Goal: Task Accomplishment & Management: Manage account settings

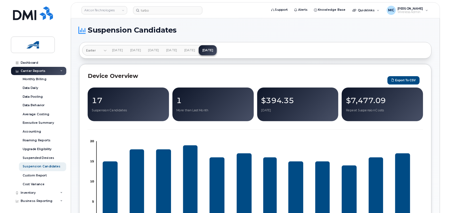
scroll to position [283, 0]
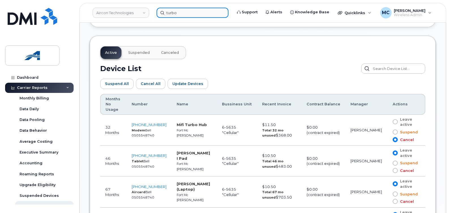
click at [182, 13] on input "turbo" at bounding box center [193, 13] width 72 height 10
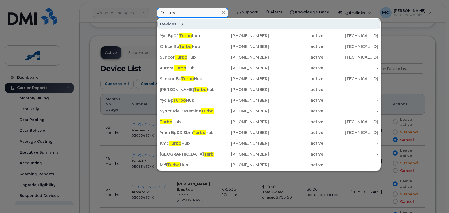
drag, startPoint x: 201, startPoint y: 12, endPoint x: 70, endPoint y: 31, distance: 132.3
click at [152, 18] on div "turbo Devices 13 Yyc Bp01 Turbo hub 780-838-0649 active 76.70.199.53 Office Bp …" at bounding box center [192, 13] width 81 height 10
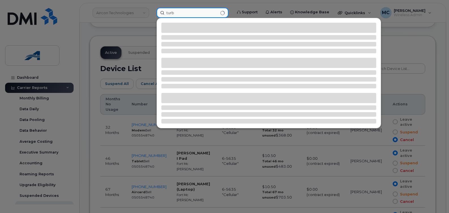
type input "turbo"
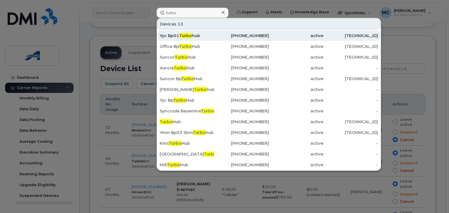
click at [198, 35] on div "Yyc Bp01 Turbo hub" at bounding box center [187, 36] width 55 height 6
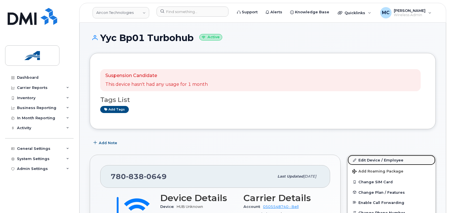
click at [369, 161] on link "Edit Device / Employee" at bounding box center [392, 160] width 88 height 10
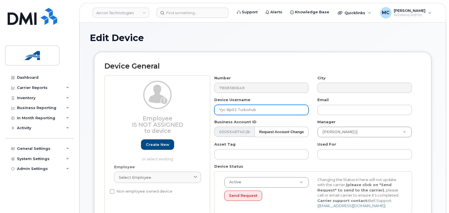
click at [250, 109] on input "Yyc Bp01 Turbohub" at bounding box center [261, 110] width 95 height 10
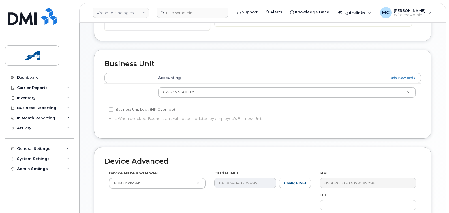
scroll to position [291, 0]
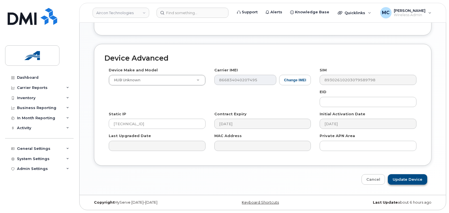
type input "Yyc Bp01 TurboHUB"
click at [402, 184] on input "Update Device" at bounding box center [407, 179] width 39 height 10
type input "Saving..."
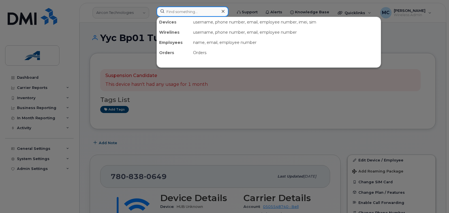
click at [187, 10] on input at bounding box center [193, 12] width 72 height 10
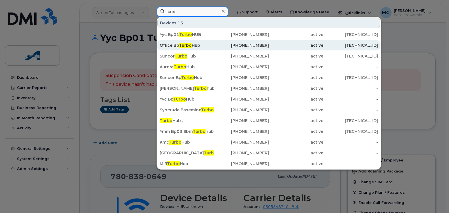
type input "turbo"
click at [194, 46] on div "Office Bp Turbo Hub" at bounding box center [187, 45] width 55 height 6
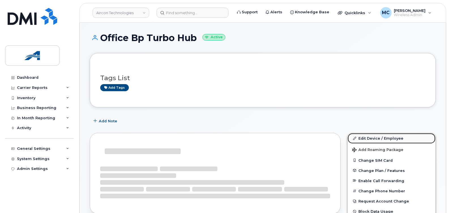
click at [367, 139] on link "Edit Device / Employee" at bounding box center [392, 138] width 88 height 10
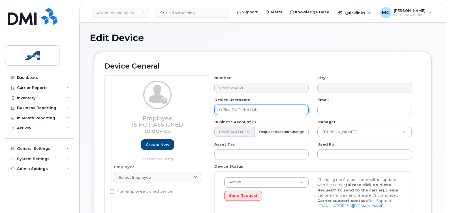
click at [251, 110] on input "Office Bp Turbo Hub" at bounding box center [261, 110] width 95 height 10
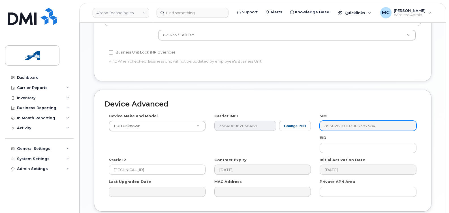
scroll to position [291, 0]
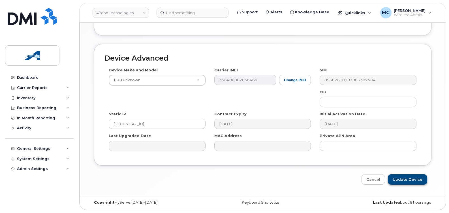
type input "Office BP TurboHUB"
click at [401, 177] on input "Update Device" at bounding box center [407, 179] width 39 height 10
type input "Saving..."
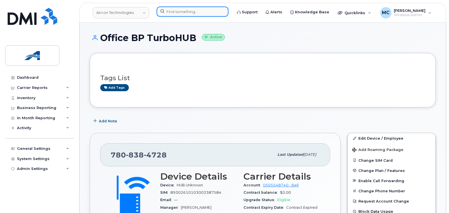
click at [179, 13] on input at bounding box center [193, 12] width 72 height 10
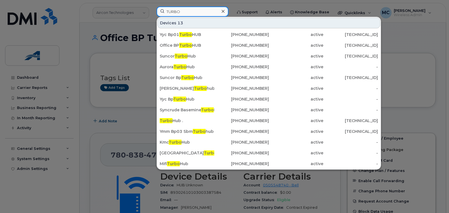
type input "TURBO"
click at [52, 97] on div at bounding box center [224, 106] width 449 height 213
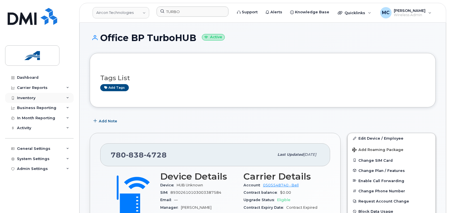
click at [65, 97] on div "Inventory" at bounding box center [39, 98] width 69 height 10
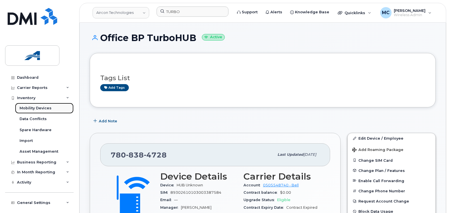
click at [43, 108] on div "Mobility Devices" at bounding box center [36, 108] width 32 height 5
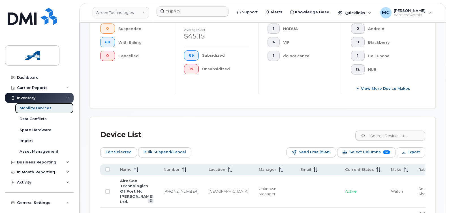
scroll to position [223, 0]
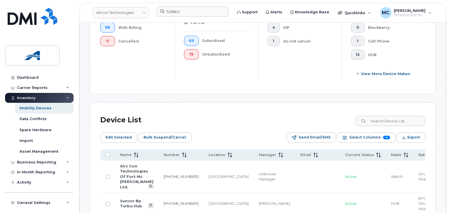
click at [380, 124] on input at bounding box center [390, 121] width 71 height 10
type input "Turbo"
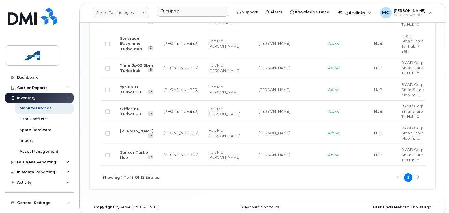
scroll to position [506, 0]
click at [127, 159] on link "Suncor Turbo Hub" at bounding box center [134, 154] width 28 height 10
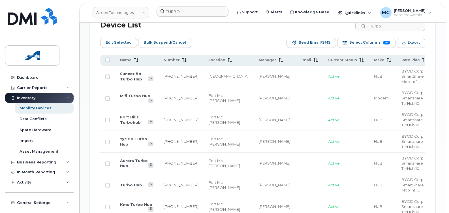
scroll to position [317, 0]
click at [392, 29] on input "Turbo" at bounding box center [390, 27] width 71 height 10
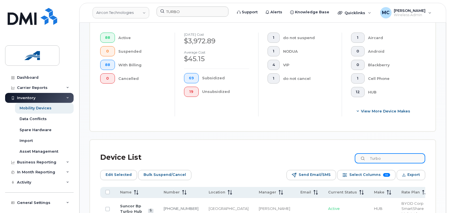
scroll to position [185, 0]
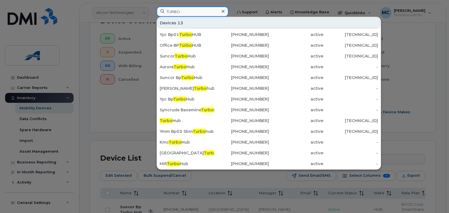
drag, startPoint x: 176, startPoint y: 10, endPoint x: 239, endPoint y: 18, distance: 63.9
click at [176, 10] on input "TURBO" at bounding box center [193, 12] width 72 height 10
click at [205, 10] on input "TURBO" at bounding box center [193, 12] width 72 height 10
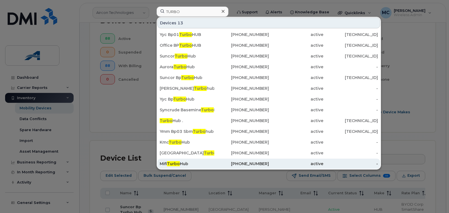
click at [179, 163] on span "Turbo" at bounding box center [173, 163] width 13 height 5
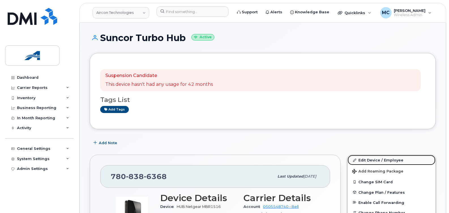
click at [383, 158] on link "Edit Device / Employee" at bounding box center [392, 160] width 88 height 10
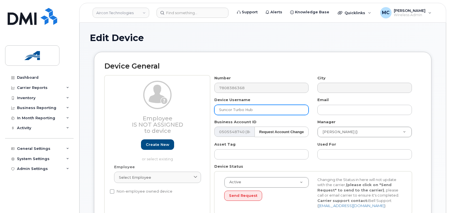
click at [246, 109] on input "Suncor Turbo Hub" at bounding box center [261, 110] width 95 height 10
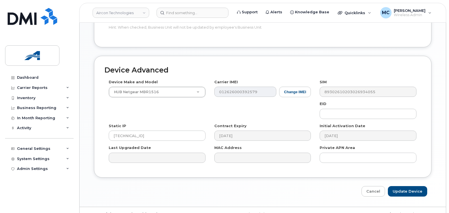
scroll to position [291, 0]
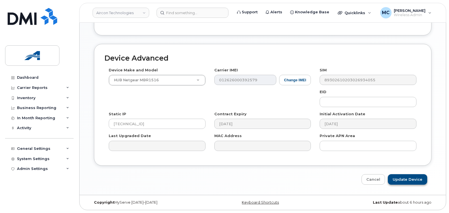
type input "Suncor TurboHUB"
click at [401, 179] on input "Update Device" at bounding box center [407, 179] width 39 height 10
type input "Update Device"
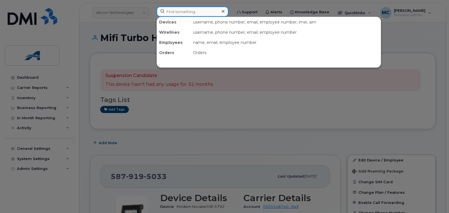
click at [177, 11] on input at bounding box center [193, 12] width 72 height 10
click at [43, 148] on div at bounding box center [224, 106] width 449 height 213
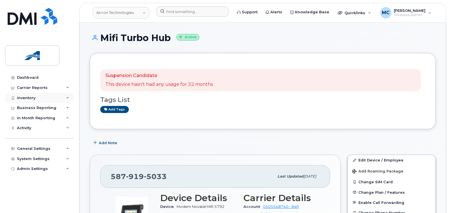
click at [37, 99] on div "Inventory" at bounding box center [39, 98] width 69 height 10
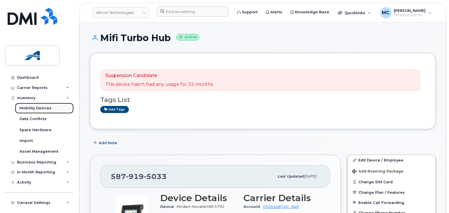
click at [27, 110] on div "Mobility Devices" at bounding box center [36, 108] width 32 height 5
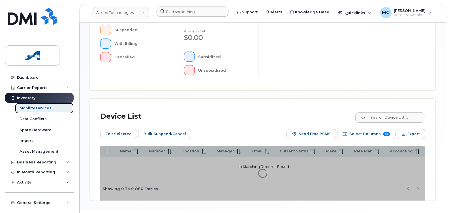
scroll to position [208, 0]
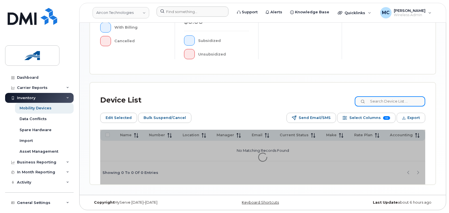
click at [392, 102] on input at bounding box center [390, 101] width 71 height 10
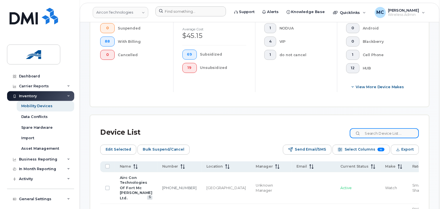
scroll to position [223, 0]
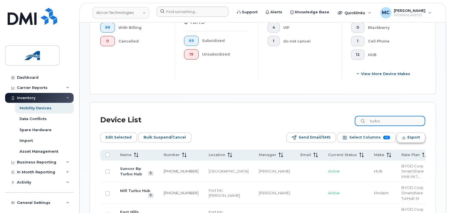
type input "turbo"
click at [409, 136] on span "Export" at bounding box center [414, 137] width 12 height 8
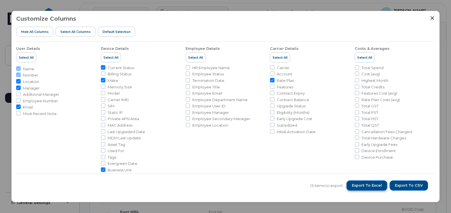
click at [372, 185] on span "Export to Excel" at bounding box center [367, 185] width 30 height 5
click at [432, 19] on icon "Close" at bounding box center [433, 18] width 4 height 4
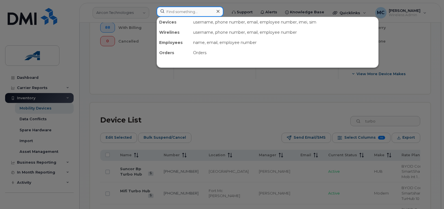
click at [180, 14] on input at bounding box center [190, 12] width 67 height 10
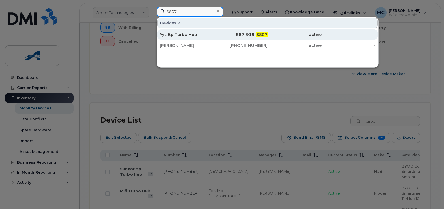
type input "5807"
click at [237, 34] on div "587-919- 5807" at bounding box center [241, 35] width 54 height 6
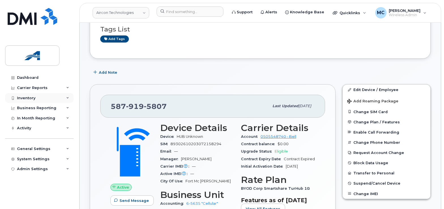
scroll to position [48, 0]
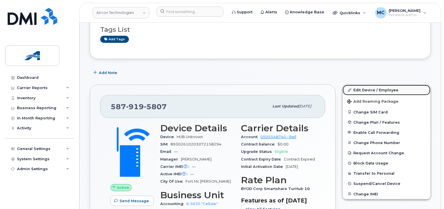
click at [378, 89] on link "Edit Device / Employee" at bounding box center [387, 90] width 88 height 10
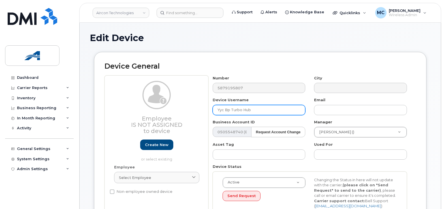
click at [244, 111] on input "Yyc Bp Turbo Hub" at bounding box center [259, 110] width 93 height 10
click at [246, 111] on input "Yyc Bp Turbo Hub" at bounding box center [259, 110] width 93 height 10
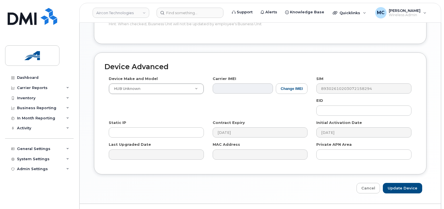
scroll to position [283, 0]
type input "YMM-BP07 TurboHUB"
click at [405, 186] on input "Update Device" at bounding box center [402, 187] width 39 height 10
type input "Saving..."
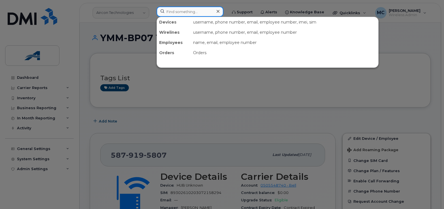
click at [178, 12] on input at bounding box center [190, 12] width 67 height 10
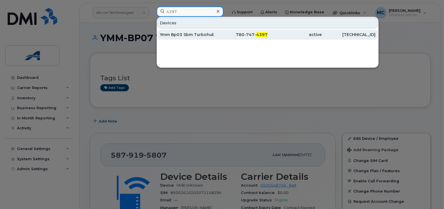
type input "4397"
click at [175, 33] on div "Ymm Bp03 Sbm Turbohub" at bounding box center [187, 35] width 54 height 6
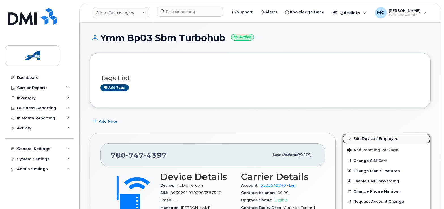
click at [366, 139] on link "Edit Device / Employee" at bounding box center [387, 138] width 88 height 10
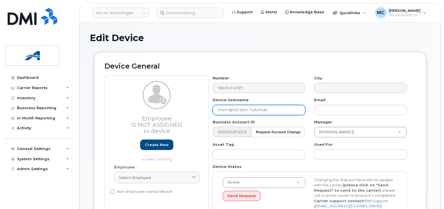
drag, startPoint x: 239, startPoint y: 109, endPoint x: 208, endPoint y: 110, distance: 31.5
click at [208, 110] on div "Employee Is not assigned to device Create new or select existing Employee Selec…" at bounding box center [261, 146] width 312 height 143
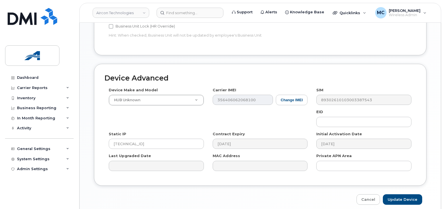
scroll to position [295, 0]
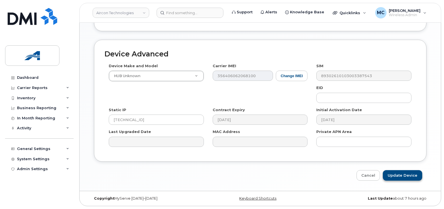
type input "YMM-BP03-Sbm TurboHUB"
click at [397, 175] on input "Update Device" at bounding box center [402, 175] width 39 height 10
type input "Saving..."
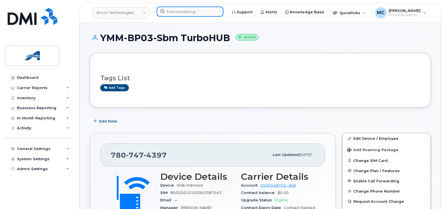
click at [169, 10] on input at bounding box center [190, 12] width 67 height 10
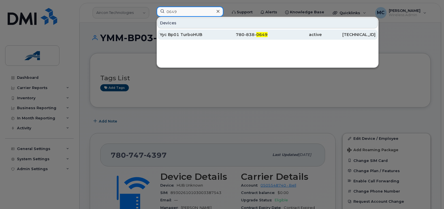
type input "0649"
click at [229, 34] on div "780-838- 0649" at bounding box center [241, 35] width 54 height 6
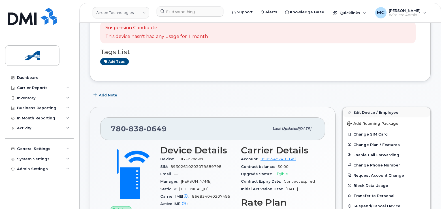
scroll to position [48, 0]
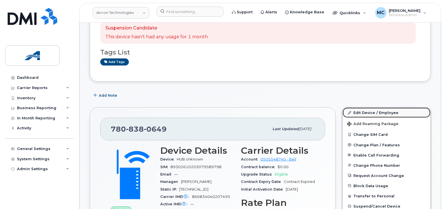
click at [370, 110] on link "Edit Device / Employee" at bounding box center [387, 112] width 88 height 10
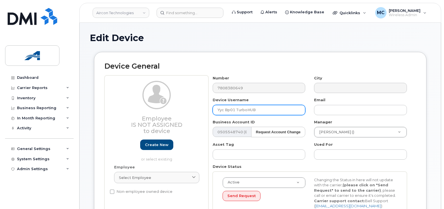
drag, startPoint x: 234, startPoint y: 111, endPoint x: 194, endPoint y: 112, distance: 40.5
click at [194, 112] on div "Employee Is not assigned to device Create new or select existing Employee Selec…" at bounding box center [261, 146] width 312 height 143
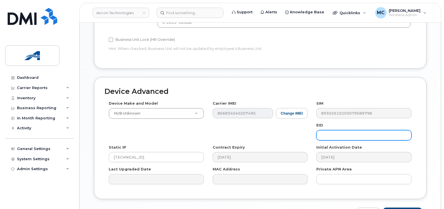
scroll to position [295, 0]
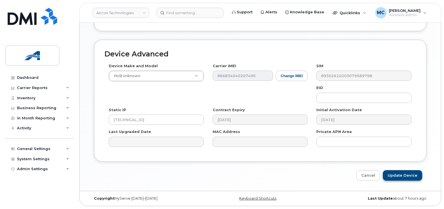
type input "YYC-BP01 TurboHUB"
click at [404, 173] on input "Update Device" at bounding box center [402, 175] width 39 height 10
type input "Saving..."
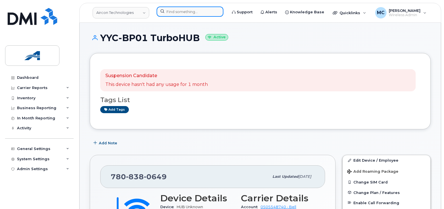
click at [181, 11] on input at bounding box center [190, 12] width 67 height 10
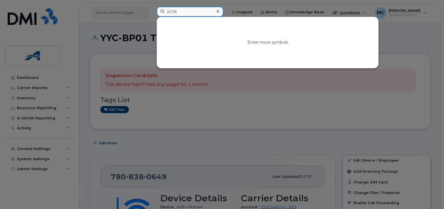
type input "3078"
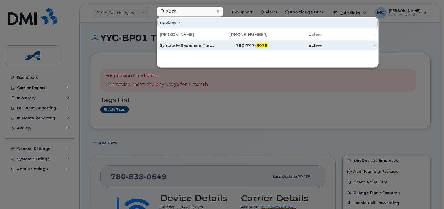
click at [206, 43] on div "Syncrude Basemine Turbo Hub" at bounding box center [187, 45] width 54 height 6
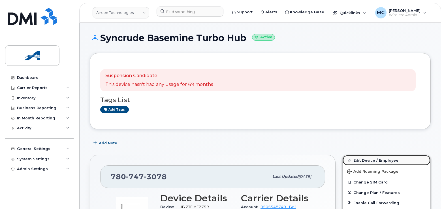
click at [371, 160] on link "Edit Device / Employee" at bounding box center [387, 160] width 88 height 10
